Goal: Book appointment/travel/reservation

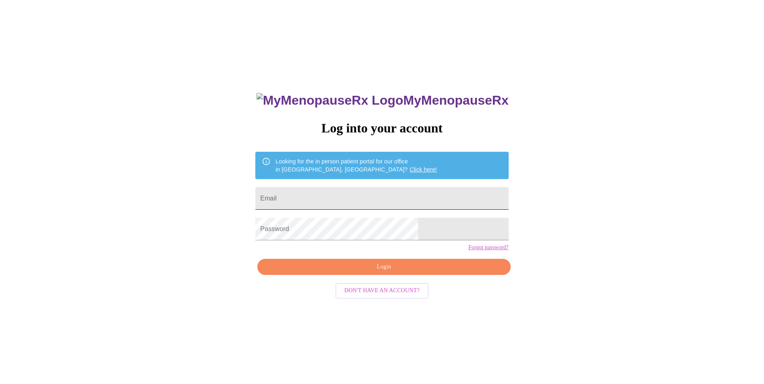
click at [345, 202] on input "Email" at bounding box center [381, 198] width 253 height 23
type input "[EMAIL_ADDRESS][DOMAIN_NAME]"
click at [391, 187] on input "[EMAIL_ADDRESS][DOMAIN_NAME]" at bounding box center [381, 198] width 253 height 23
drag, startPoint x: 568, startPoint y: 229, endPoint x: 560, endPoint y: 229, distance: 8.9
click at [568, 229] on div "MyMenopauseRx Log into your account Looking for the in person patient portal fo…" at bounding box center [381, 233] width 757 height 461
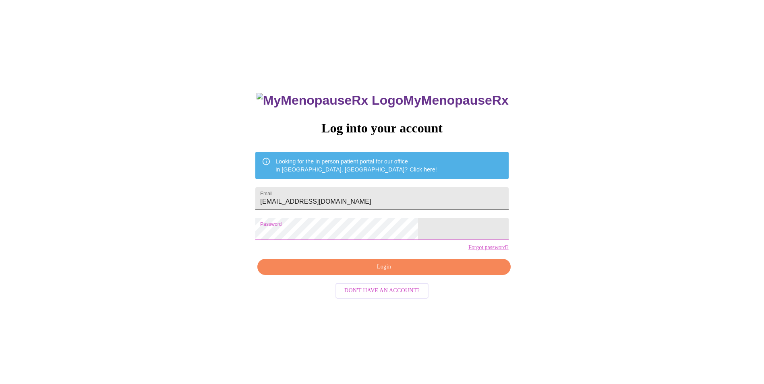
click at [379, 272] on span "Login" at bounding box center [383, 267] width 234 height 10
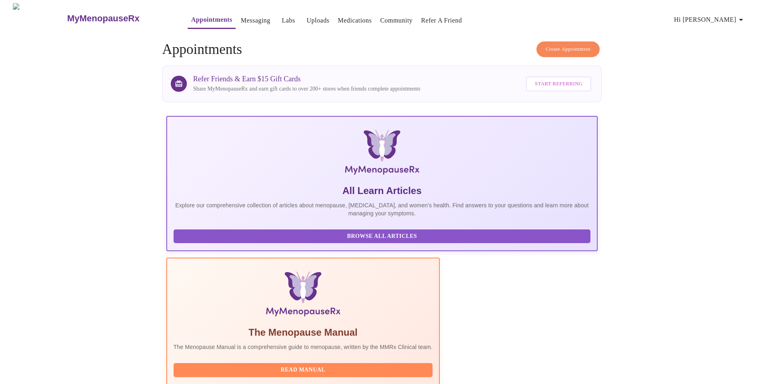
click at [338, 16] on link "Medications" at bounding box center [355, 20] width 34 height 11
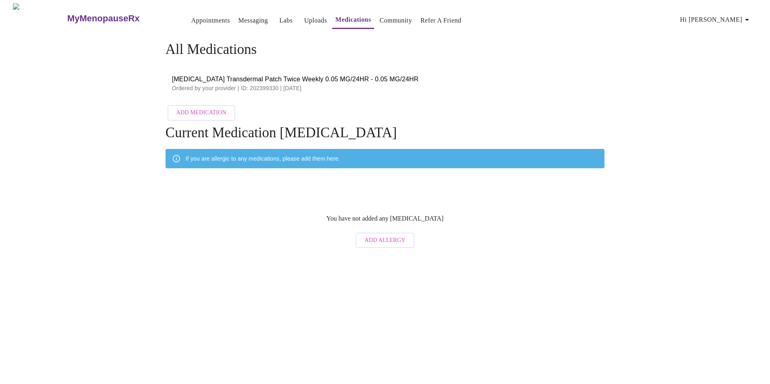
click at [238, 15] on link "Messaging" at bounding box center [252, 20] width 29 height 11
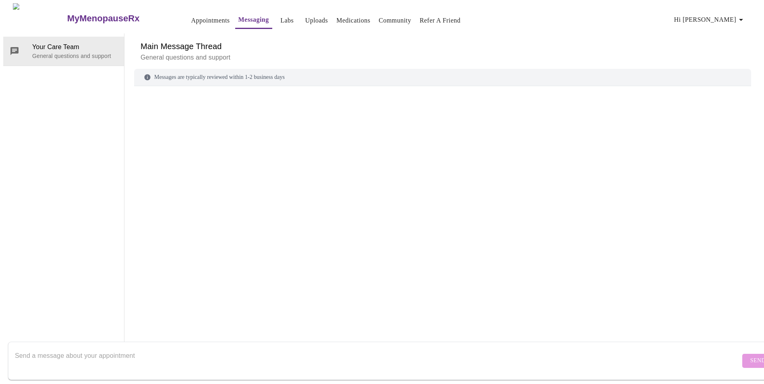
scroll to position [30, 0]
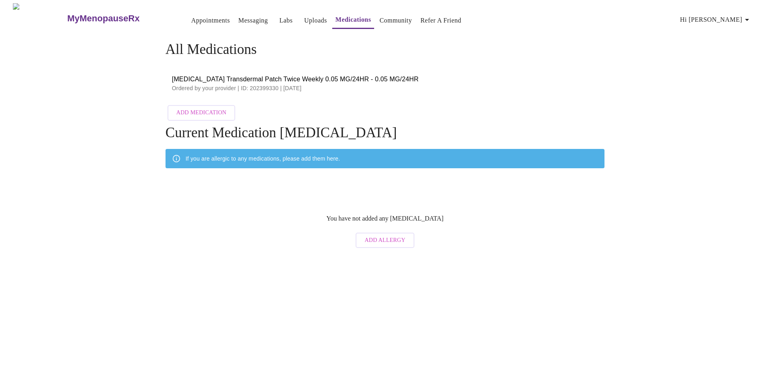
click at [279, 16] on link "Labs" at bounding box center [285, 20] width 13 height 11
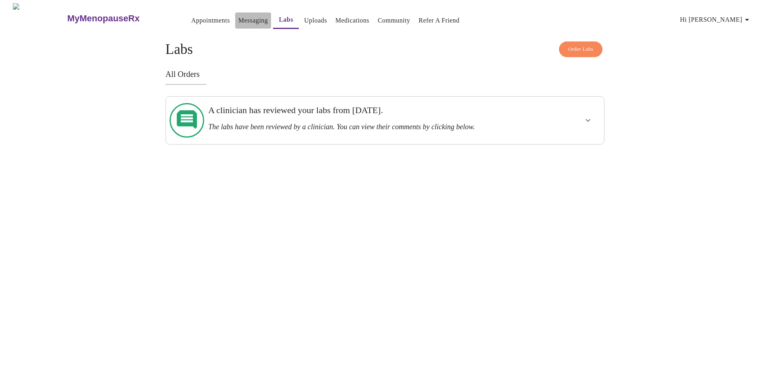
click at [244, 15] on link "Messaging" at bounding box center [252, 20] width 29 height 11
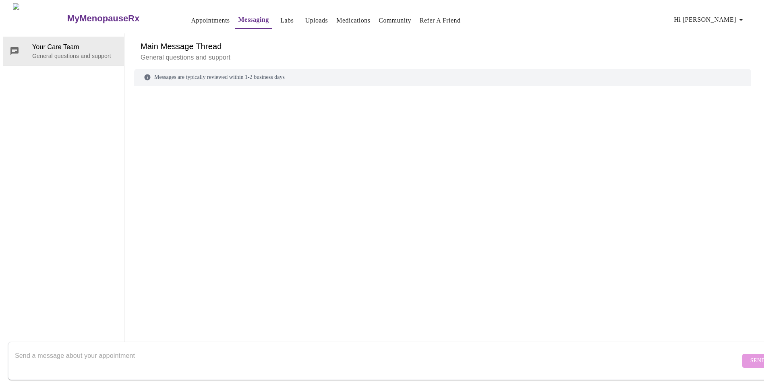
scroll to position [30, 0]
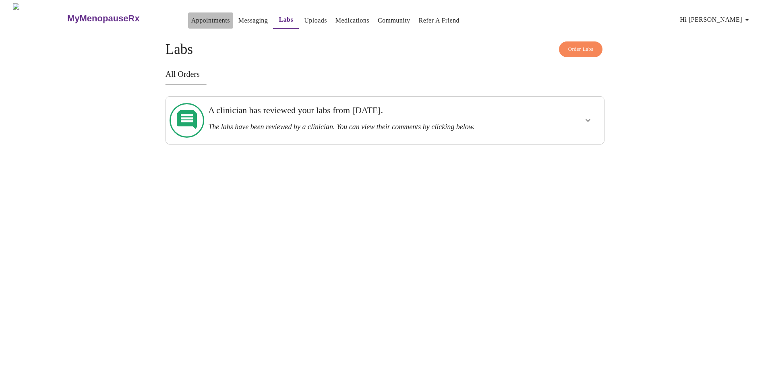
click at [193, 17] on link "Appointments" at bounding box center [210, 20] width 39 height 11
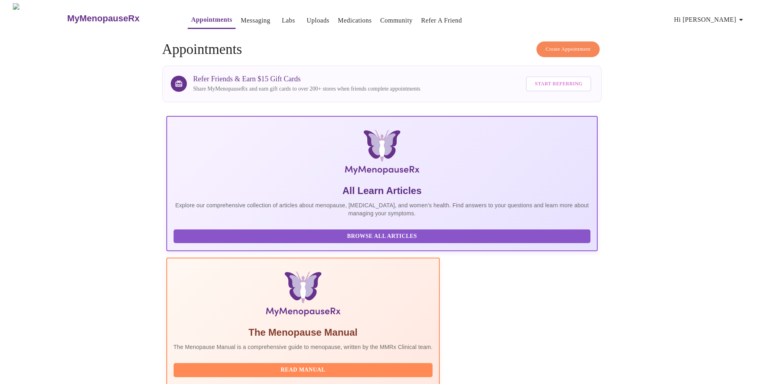
click at [241, 16] on link "Messaging" at bounding box center [255, 20] width 29 height 11
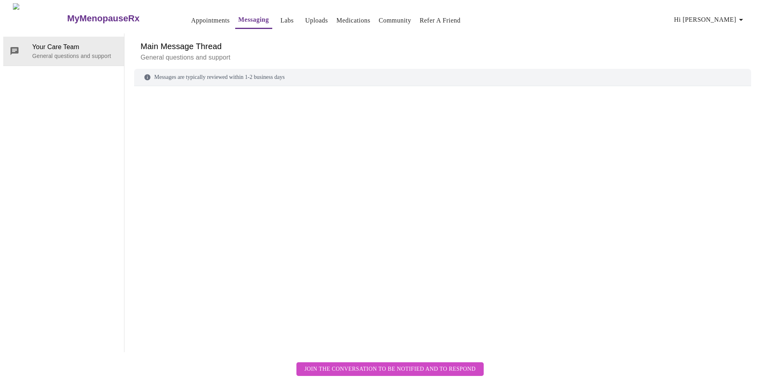
scroll to position [30, 0]
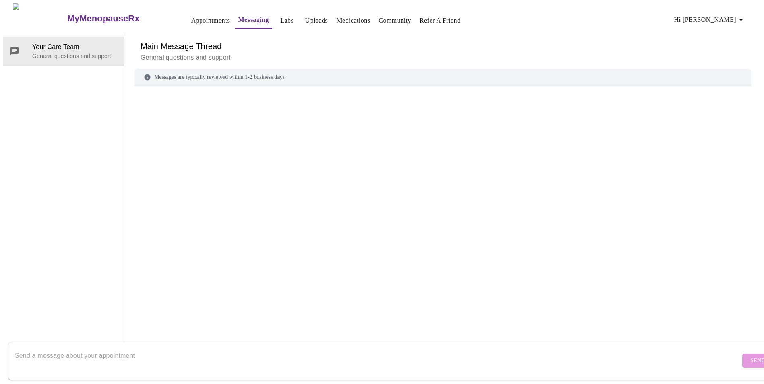
click at [152, 348] on textarea "Send a message about your appointment" at bounding box center [377, 361] width 725 height 26
type textarea "Good Morning I am looking for a refil on my estogen medication."
click at [750, 356] on span "Send" at bounding box center [757, 361] width 15 height 10
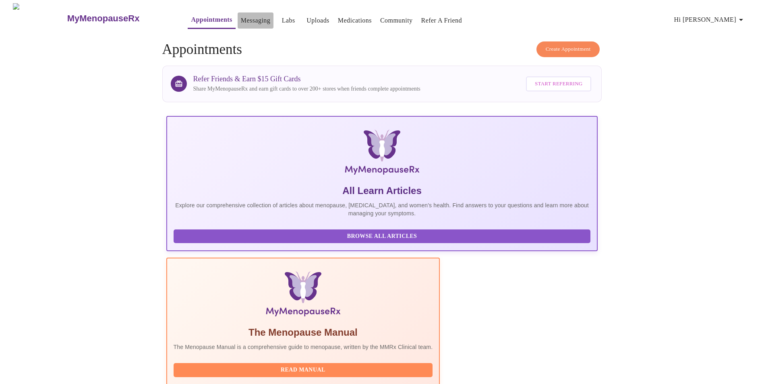
click at [241, 18] on link "Messaging" at bounding box center [255, 20] width 29 height 11
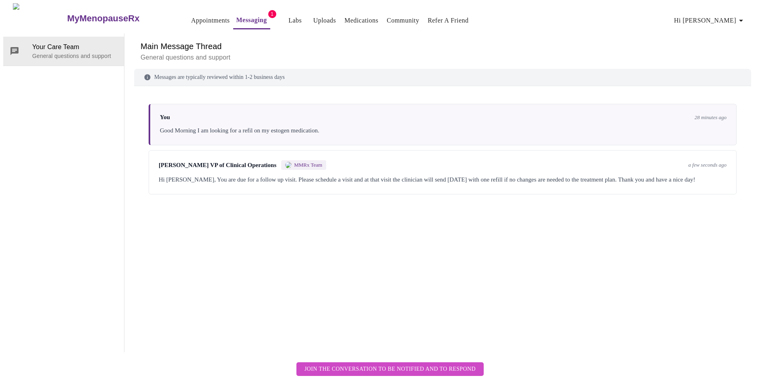
scroll to position [30, 0]
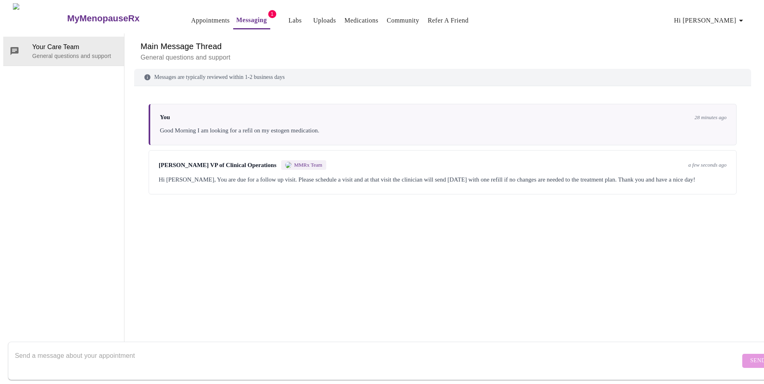
click at [97, 352] on textarea "Send a message about your appointment" at bounding box center [377, 361] width 725 height 26
type textarea "Thank you"
click at [750, 356] on span "Send" at bounding box center [757, 361] width 15 height 10
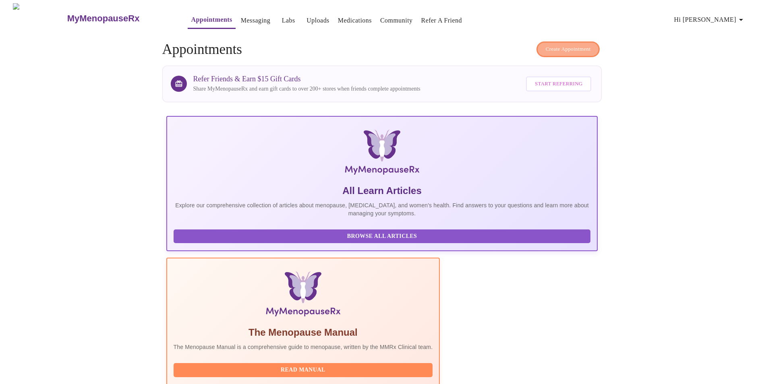
click at [582, 45] on span "Create Appointment" at bounding box center [567, 49] width 45 height 9
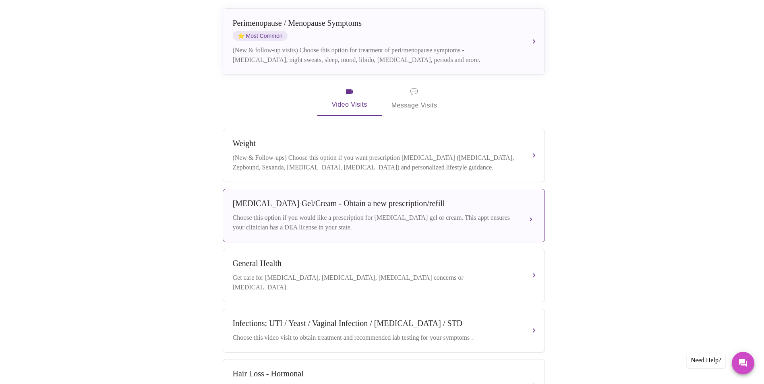
scroll to position [84, 0]
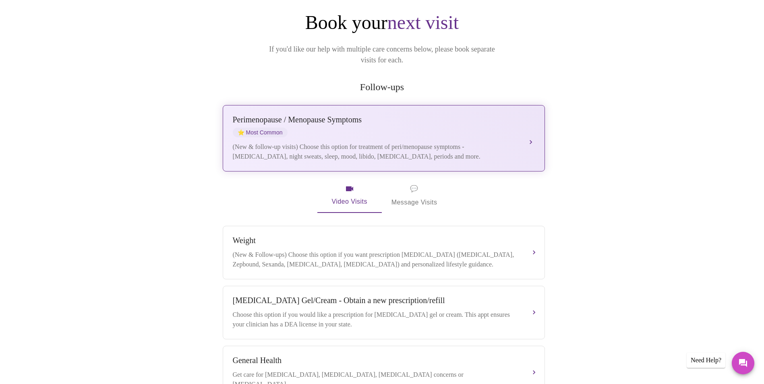
click at [373, 115] on div "[MEDICAL_DATA] / Menopause Symptoms ⭐ Most Common" at bounding box center [376, 126] width 286 height 22
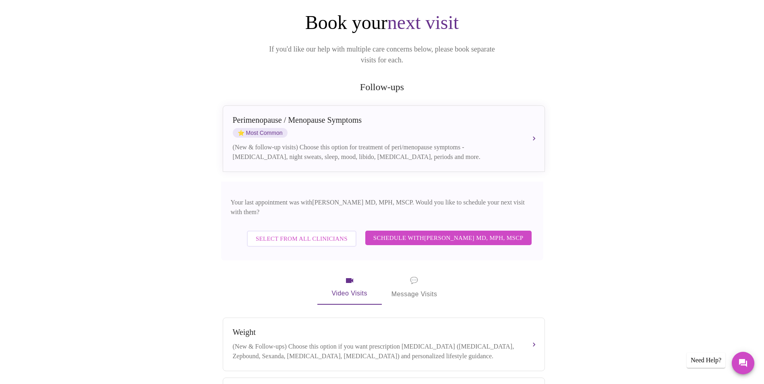
click at [470, 231] on button "Schedule with [PERSON_NAME] MD, MPH, MSCP" at bounding box center [448, 238] width 166 height 14
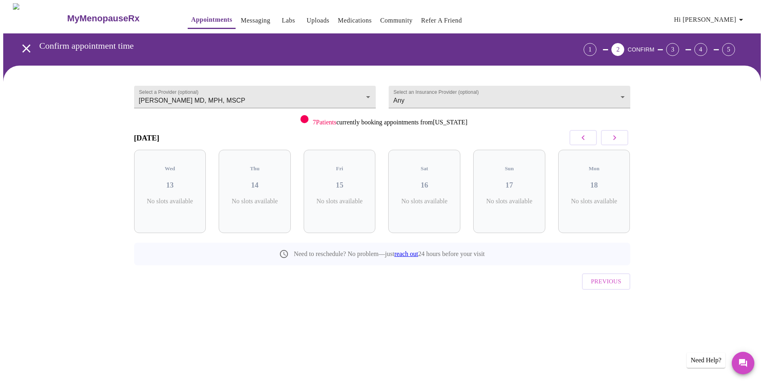
scroll to position [0, 0]
click at [620, 136] on icon "button" at bounding box center [617, 138] width 10 height 10
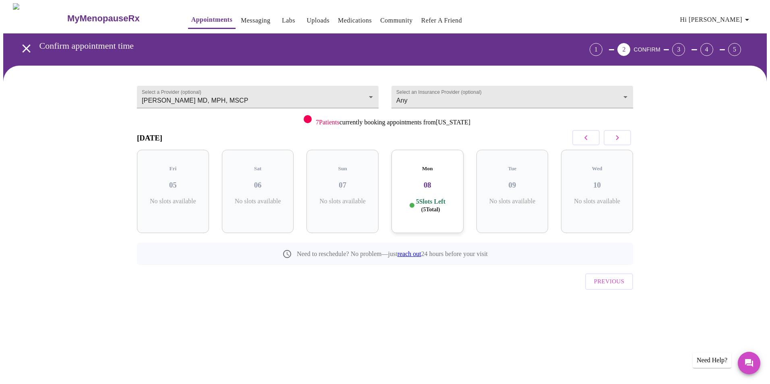
click at [584, 136] on icon "button" at bounding box center [586, 138] width 10 height 10
click at [372, 94] on body "MyMenopauseRx Appointments Messaging Labs Uploads Medications Community Refer a…" at bounding box center [384, 166] width 763 height 327
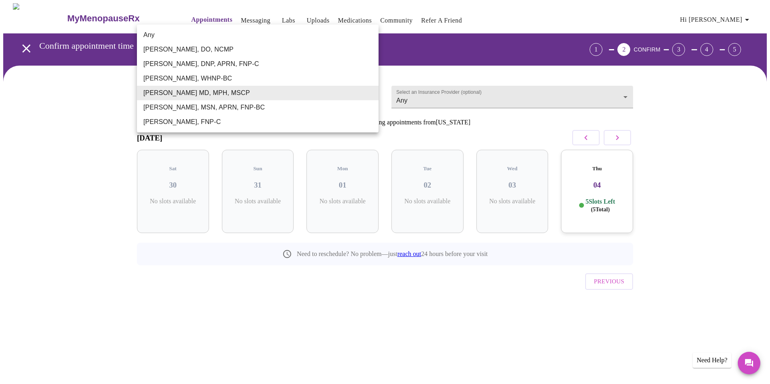
click at [176, 29] on li "Any" at bounding box center [258, 35] width 242 height 14
type input "Any"
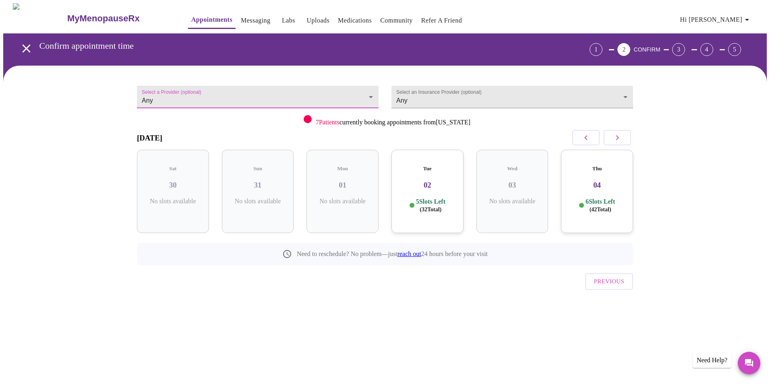
click at [586, 135] on icon "button" at bounding box center [586, 138] width 10 height 10
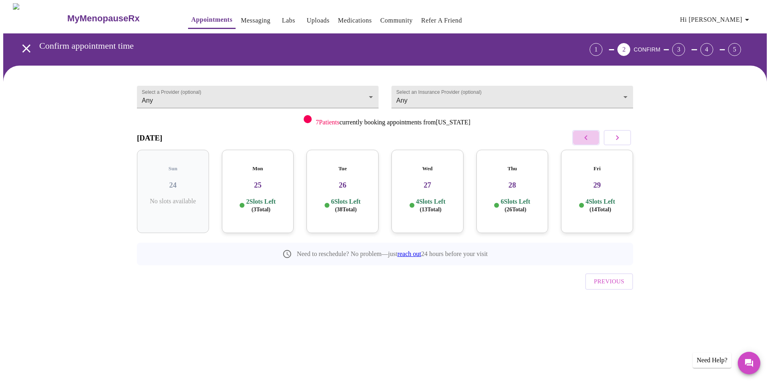
click at [586, 135] on icon "button" at bounding box center [586, 138] width 10 height 10
click at [625, 136] on button "button" at bounding box center [616, 137] width 27 height 15
click at [526, 181] on h3 "22" at bounding box center [512, 185] width 59 height 9
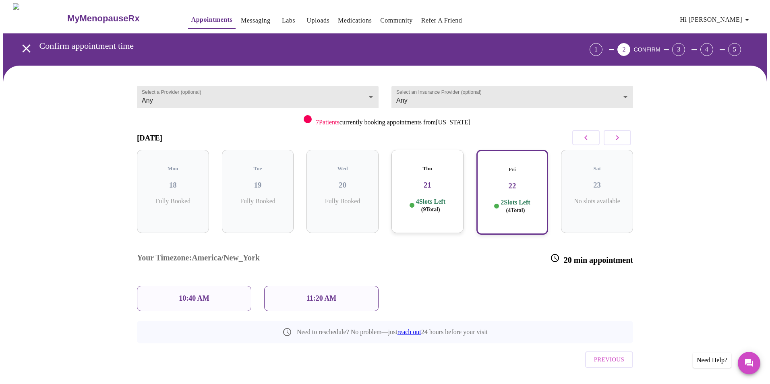
click at [209, 294] on p "10:40 AM" at bounding box center [194, 298] width 31 height 8
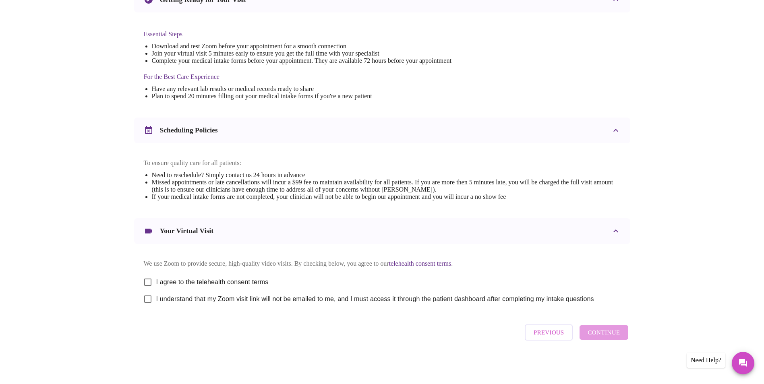
scroll to position [200, 0]
click at [227, 277] on span "I agree to the telehealth consent terms" at bounding box center [212, 282] width 112 height 10
click at [156, 275] on input "I agree to the telehealth consent terms" at bounding box center [147, 282] width 17 height 17
checkbox input "true"
click at [200, 296] on span "I understand that my Zoom visit link will not be emailed to me, and I must acce…" at bounding box center [375, 299] width 438 height 10
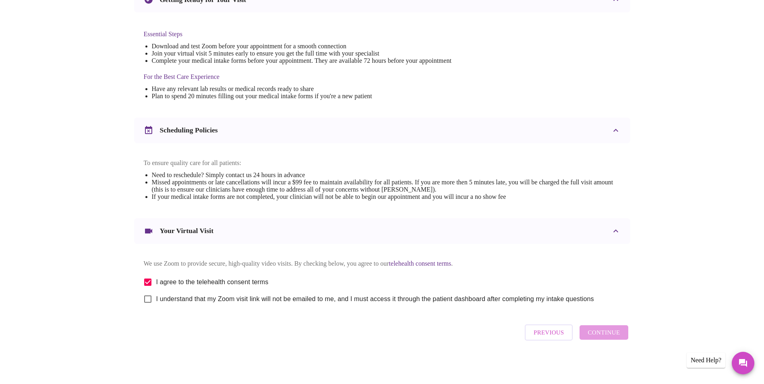
click at [156, 296] on input "I understand that my Zoom visit link will not be emailed to me, and I must acce…" at bounding box center [147, 299] width 17 height 17
checkbox input "true"
click at [607, 333] on span "Continue" at bounding box center [603, 332] width 32 height 10
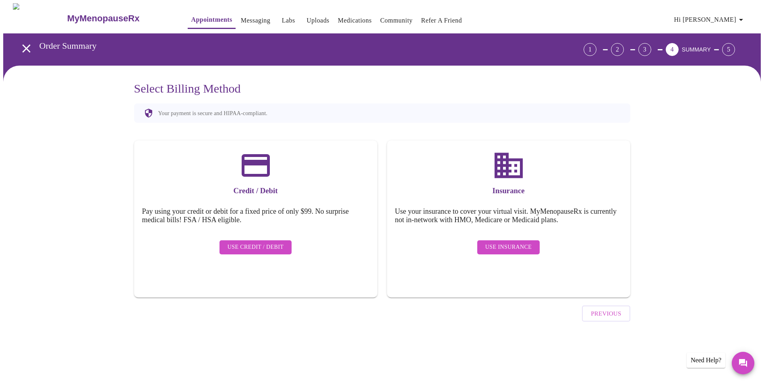
scroll to position [0, 0]
click at [250, 242] on span "Use Credit / Debit" at bounding box center [258, 247] width 56 height 10
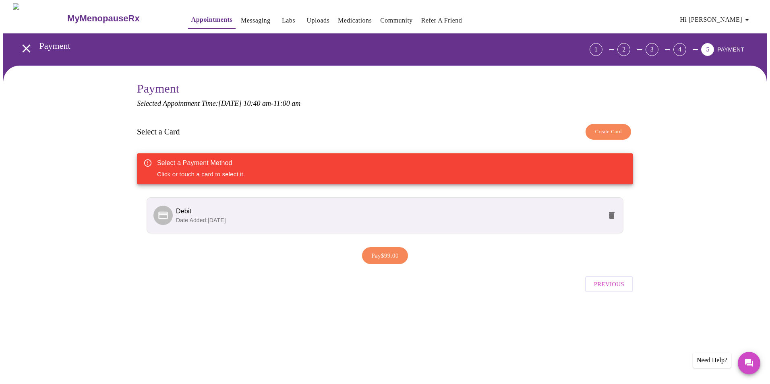
click at [235, 214] on span "Debit" at bounding box center [389, 212] width 426 height 10
click at [167, 216] on icon at bounding box center [162, 215] width 9 height 8
click at [384, 256] on span "Pay $99.00" at bounding box center [384, 255] width 27 height 10
